Goal: Check status: Check status

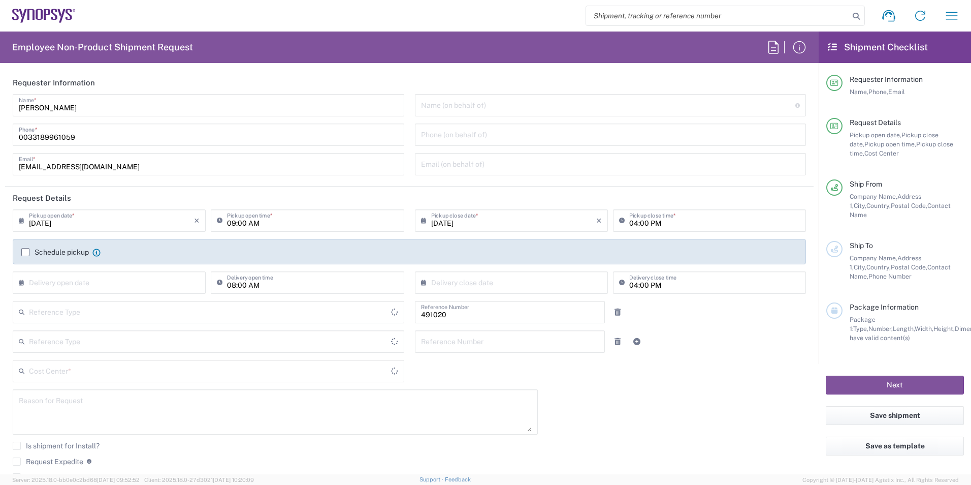
type input "Department"
type input "Delivered at Place"
type input "FR65, SDG, M, ZebuOp 491020"
type input "[GEOGRAPHIC_DATA]"
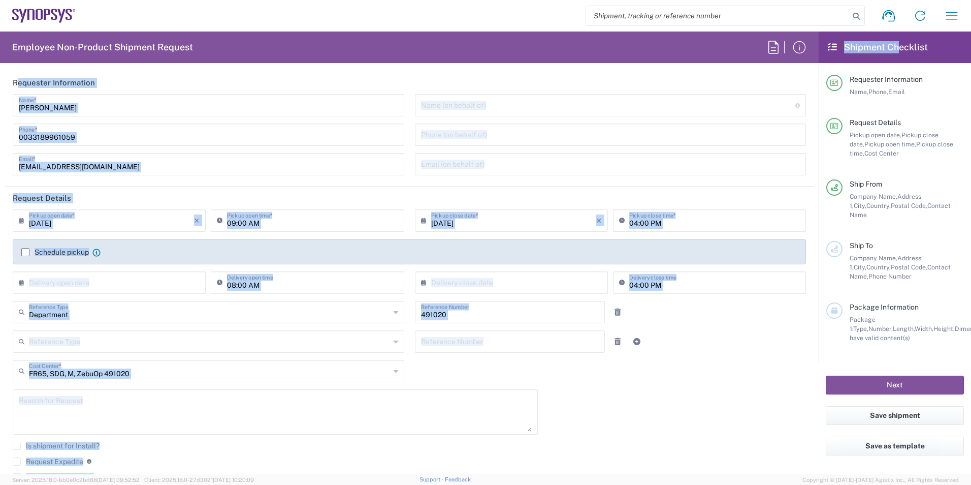
click at [902, 42] on div "Employee Non-Product Shipment Request Requester Information [PERSON_NAME] Name …" at bounding box center [485, 252] width 971 height 442
type input "Wissous/Rungis FR65"
drag, startPoint x: 911, startPoint y: 39, endPoint x: 712, endPoint y: 46, distance: 199.3
click at [712, 46] on agx-form-header "Employee Non-Product Shipment Request" at bounding box center [409, 46] width 819 height 31
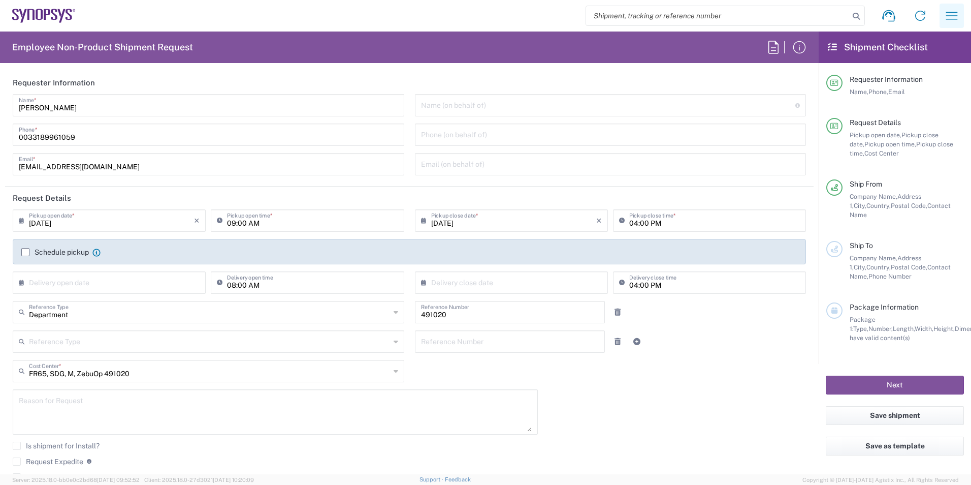
click at [955, 14] on icon "button" at bounding box center [952, 16] width 16 height 16
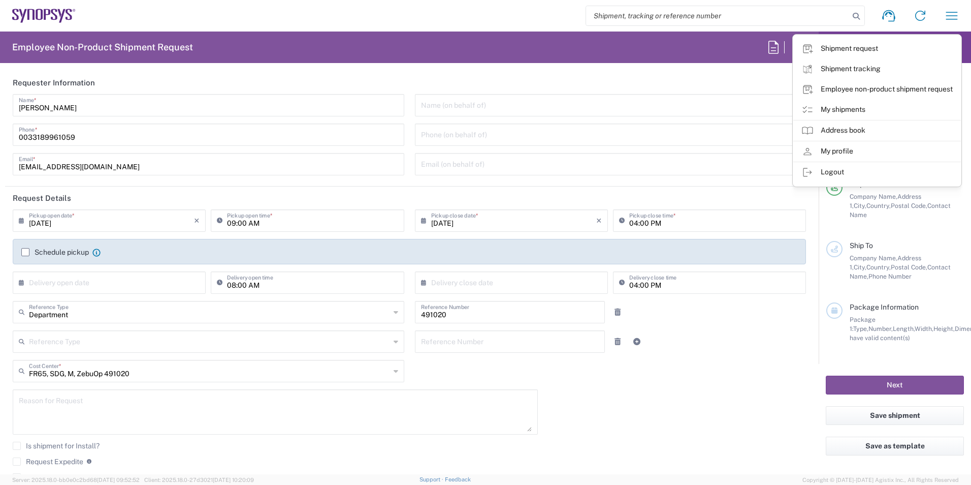
click at [859, 106] on link "My shipments" at bounding box center [877, 110] width 168 height 20
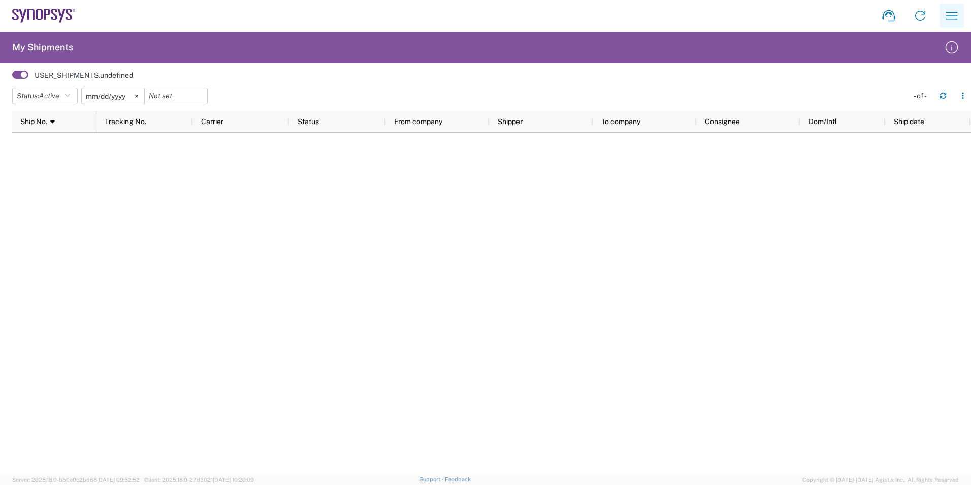
click at [948, 19] on icon "button" at bounding box center [952, 16] width 16 height 16
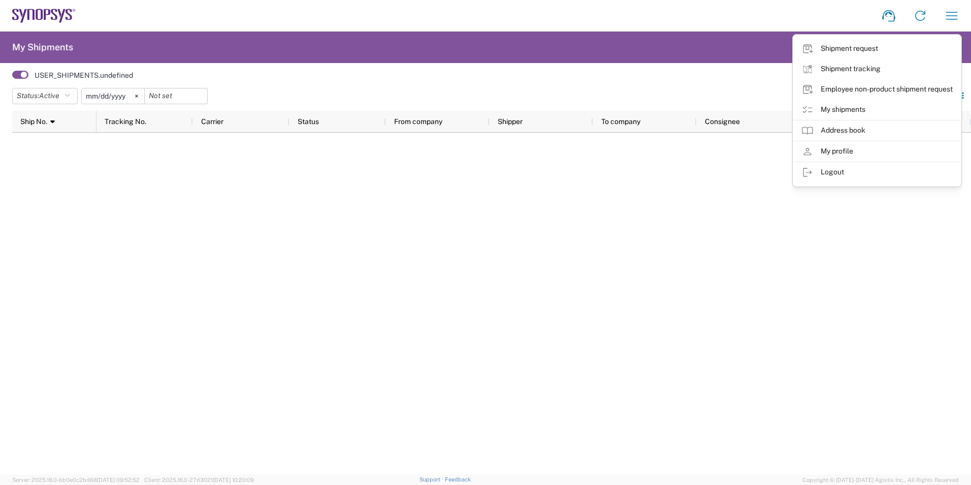
click at [398, 373] on div at bounding box center [534, 303] width 875 height 341
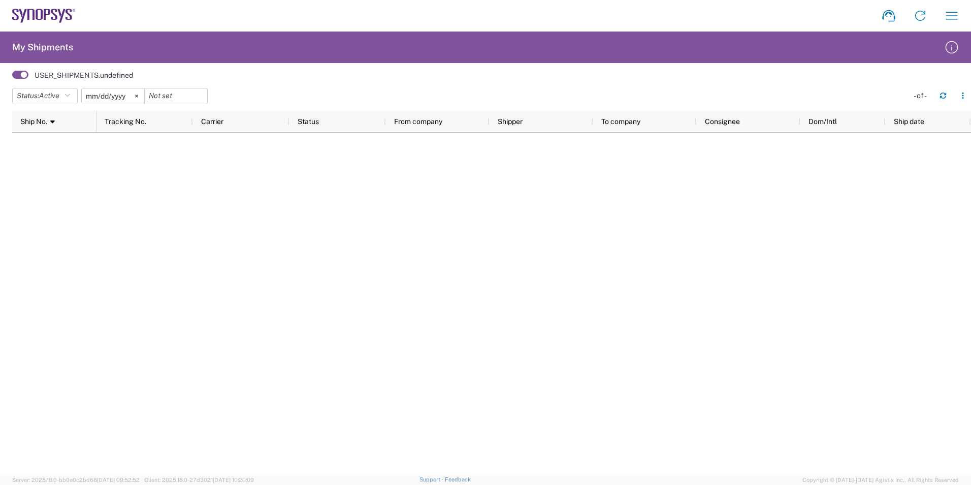
click at [18, 74] on span at bounding box center [20, 75] width 16 height 8
click at [12, 78] on input "checkbox" at bounding box center [12, 78] width 0 height 0
click at [23, 72] on span at bounding box center [20, 75] width 16 height 8
click at [12, 78] on input "checkbox" at bounding box center [12, 78] width 0 height 0
click at [954, 17] on icon "button" at bounding box center [952, 16] width 16 height 16
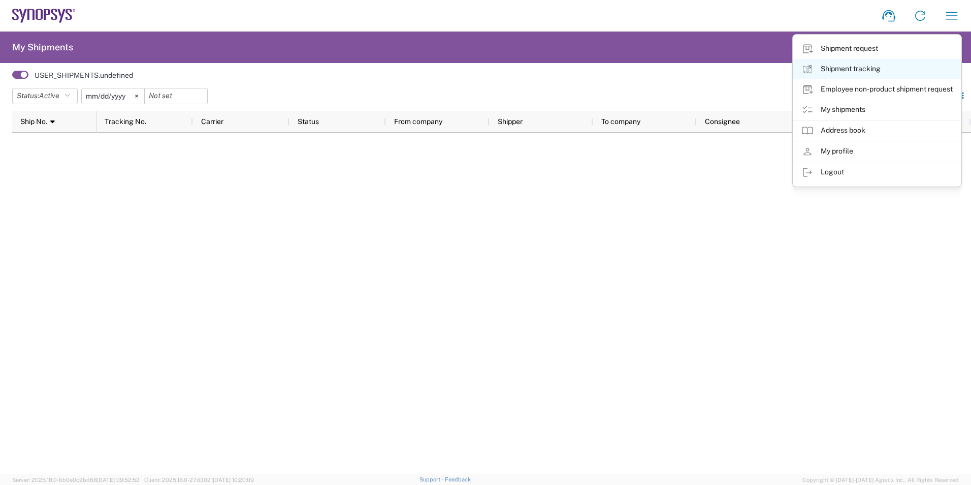
click at [860, 70] on link "Shipment tracking" at bounding box center [877, 69] width 168 height 20
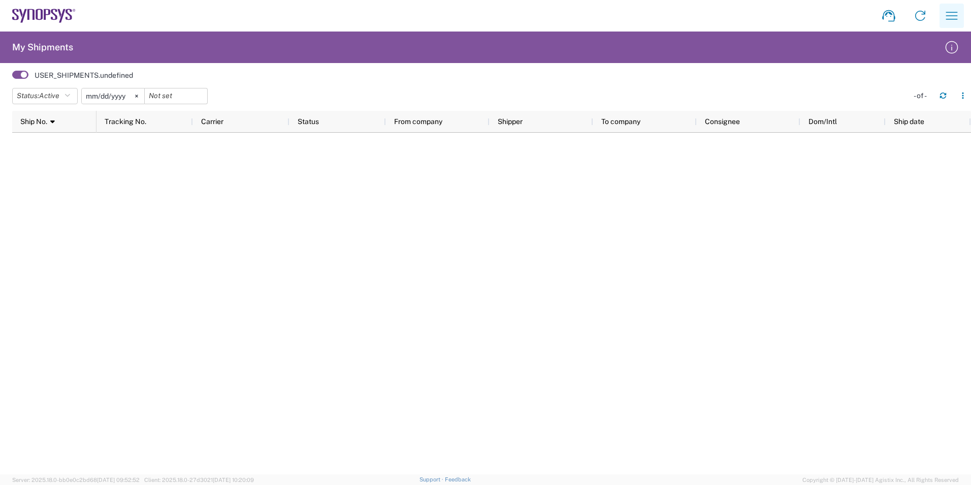
click at [954, 17] on icon "button" at bounding box center [952, 16] width 16 height 16
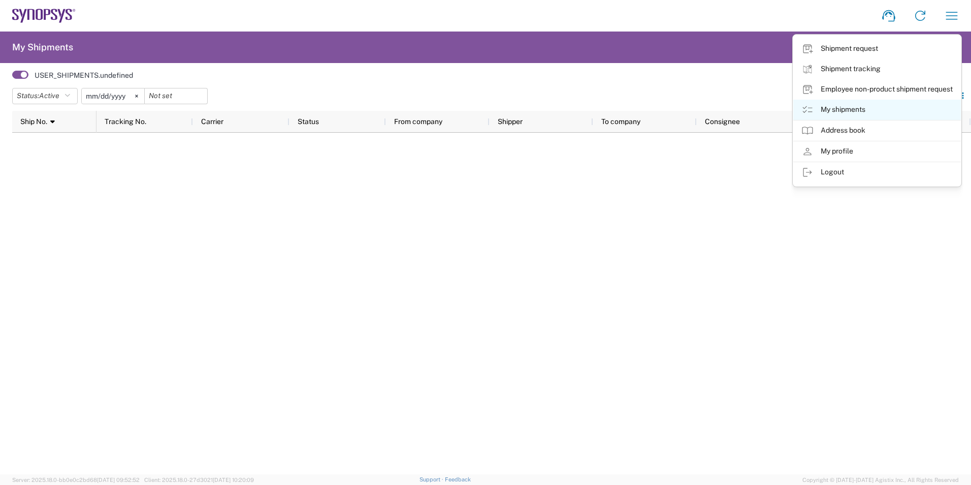
click at [844, 112] on link "My shipments" at bounding box center [877, 110] width 168 height 20
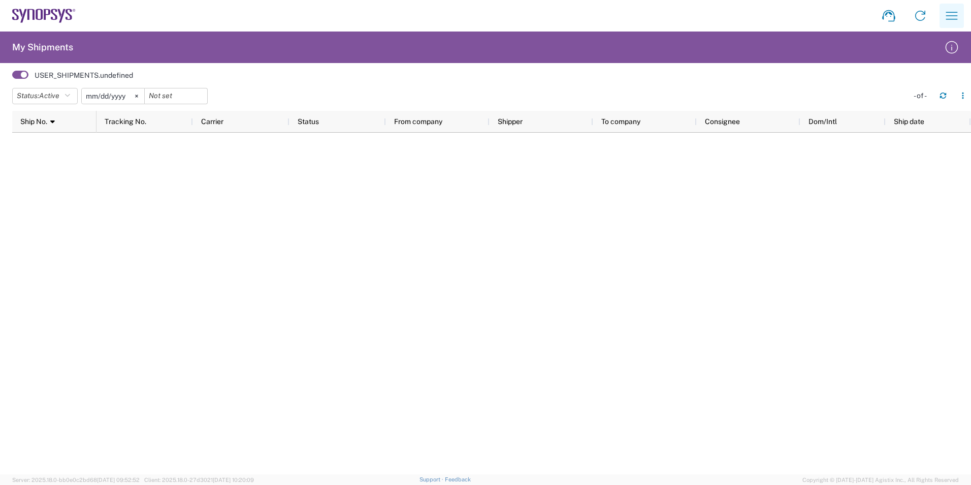
click at [947, 11] on icon "button" at bounding box center [952, 16] width 16 height 16
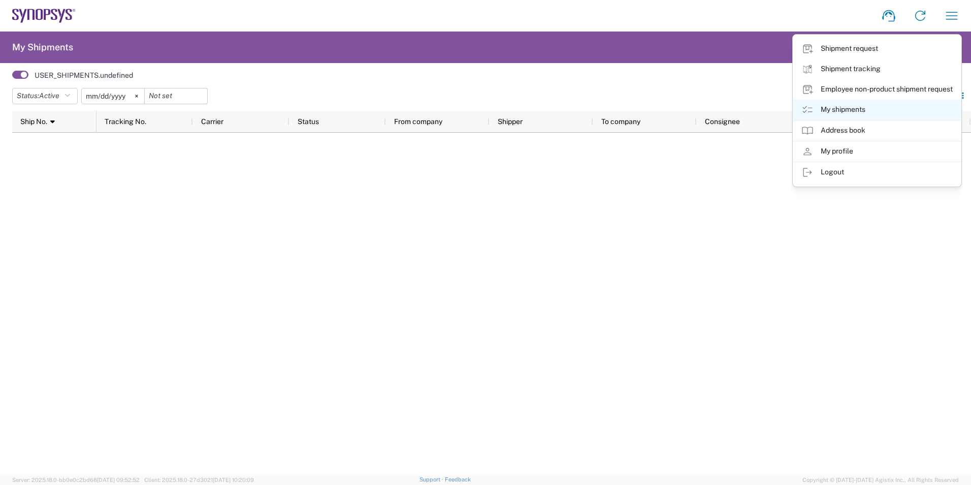
click at [843, 108] on link "My shipments" at bounding box center [877, 110] width 168 height 20
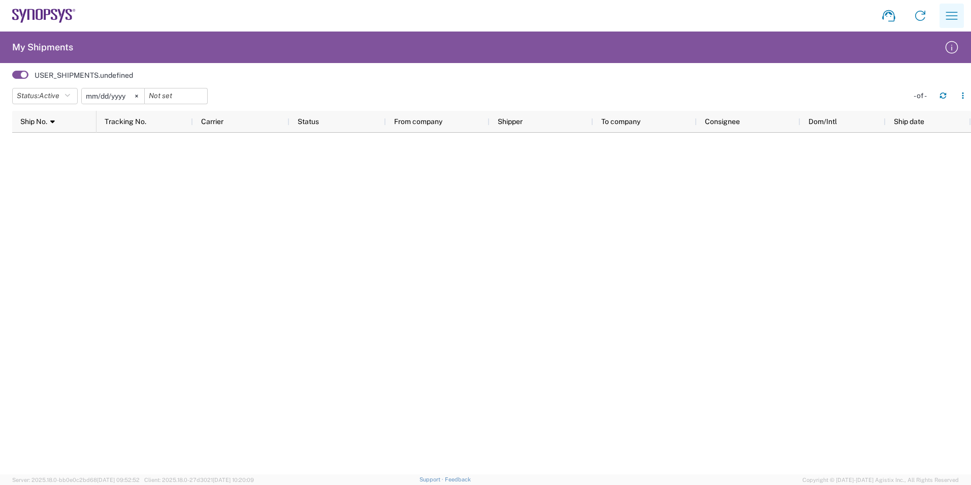
click at [955, 16] on icon "button" at bounding box center [952, 16] width 12 height 8
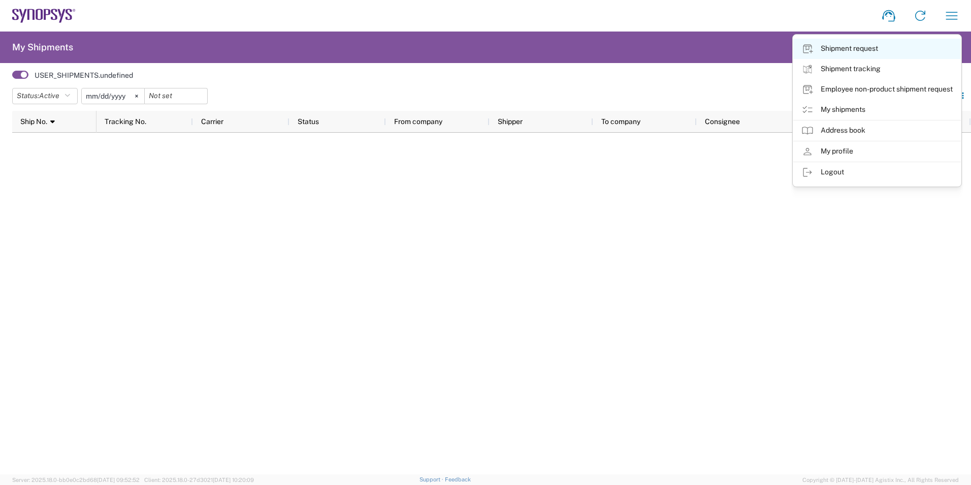
click at [866, 48] on link "Shipment request" at bounding box center [877, 49] width 168 height 20
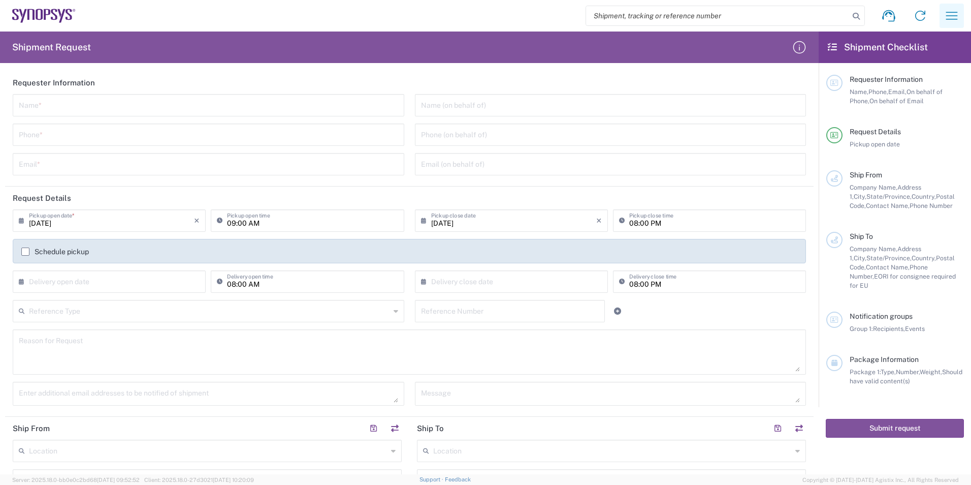
click at [963, 21] on button "button" at bounding box center [952, 16] width 24 height 24
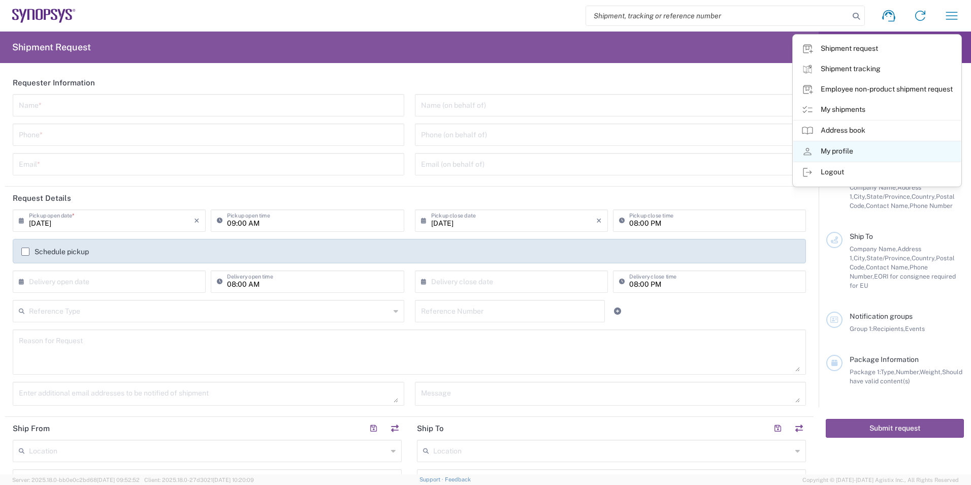
click at [882, 151] on link "My profile" at bounding box center [877, 151] width 168 height 20
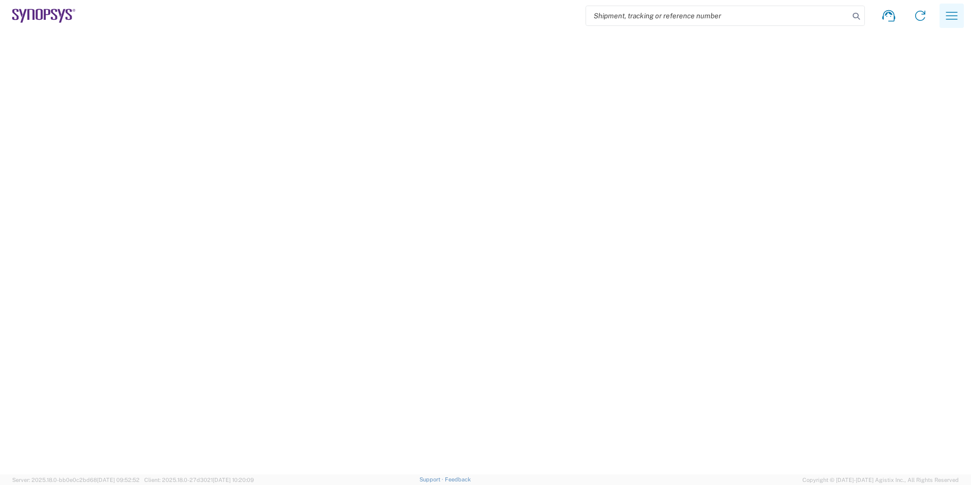
select select "FR"
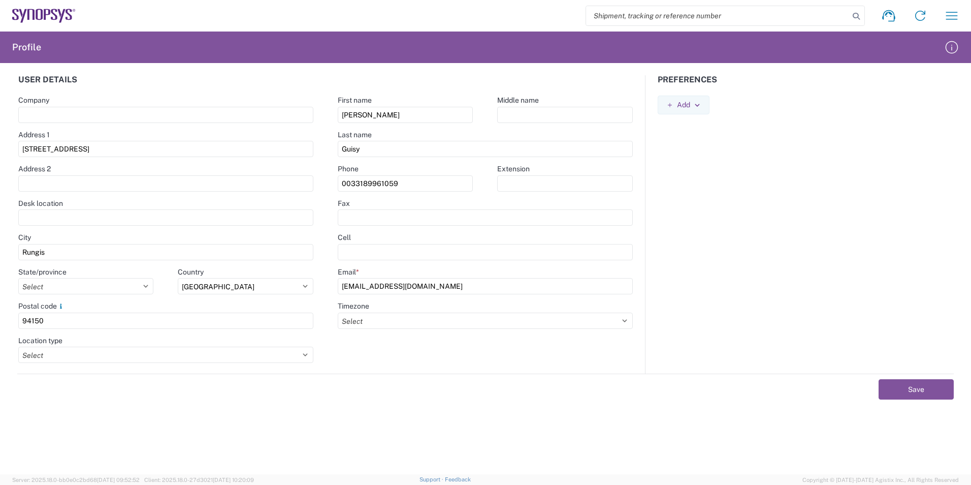
click at [648, 16] on input "search" at bounding box center [717, 15] width 263 height 19
paste input "56661555"
type input "56661555"
click at [855, 16] on icon at bounding box center [856, 16] width 14 height 14
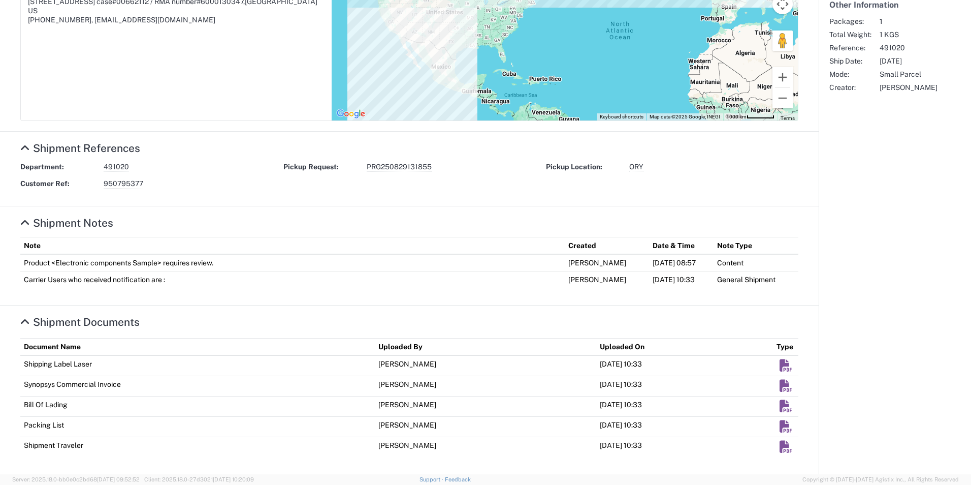
scroll to position [46, 0]
